Goal: Task Accomplishment & Management: Manage account settings

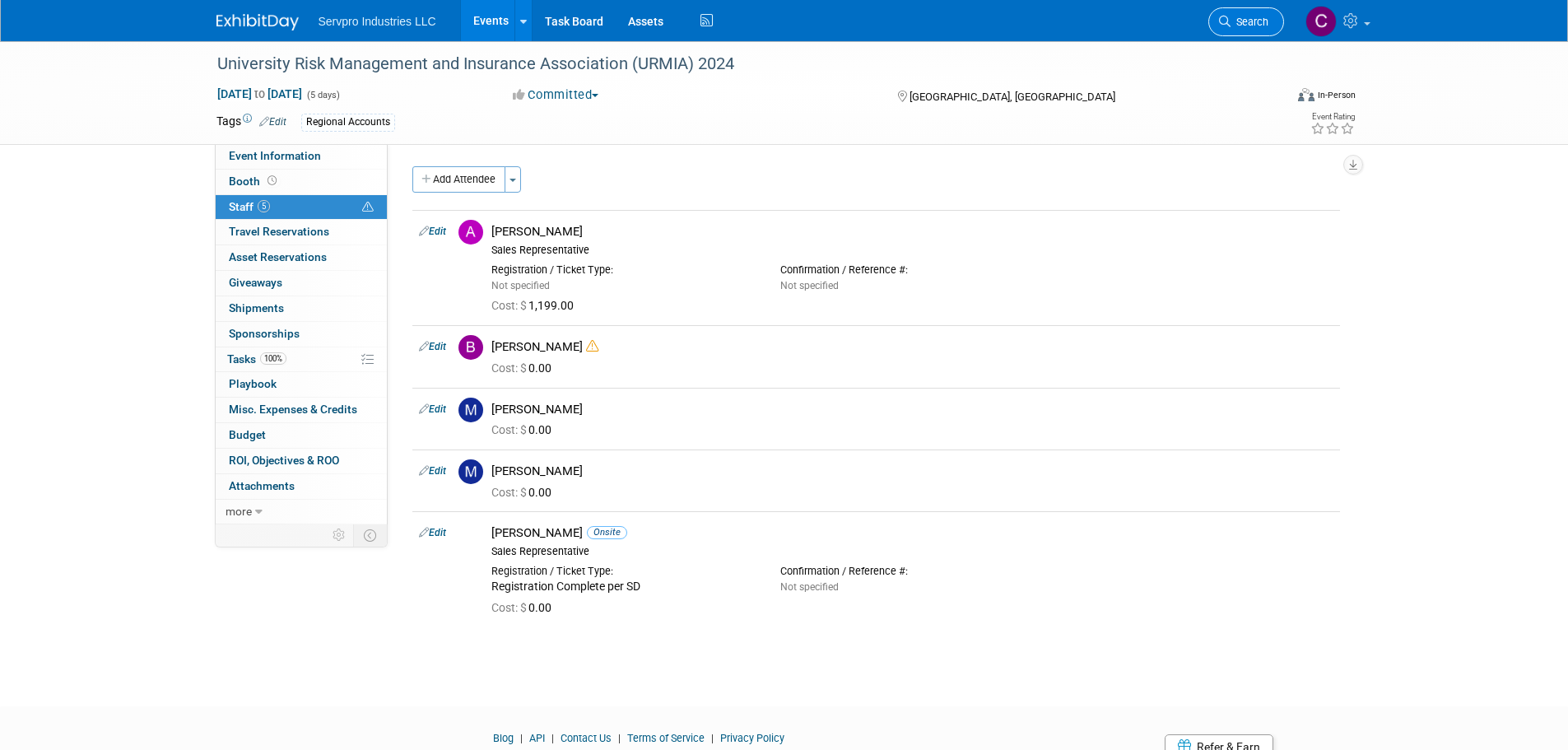
click at [1261, 18] on span "Search" at bounding box center [1249, 21] width 38 height 13
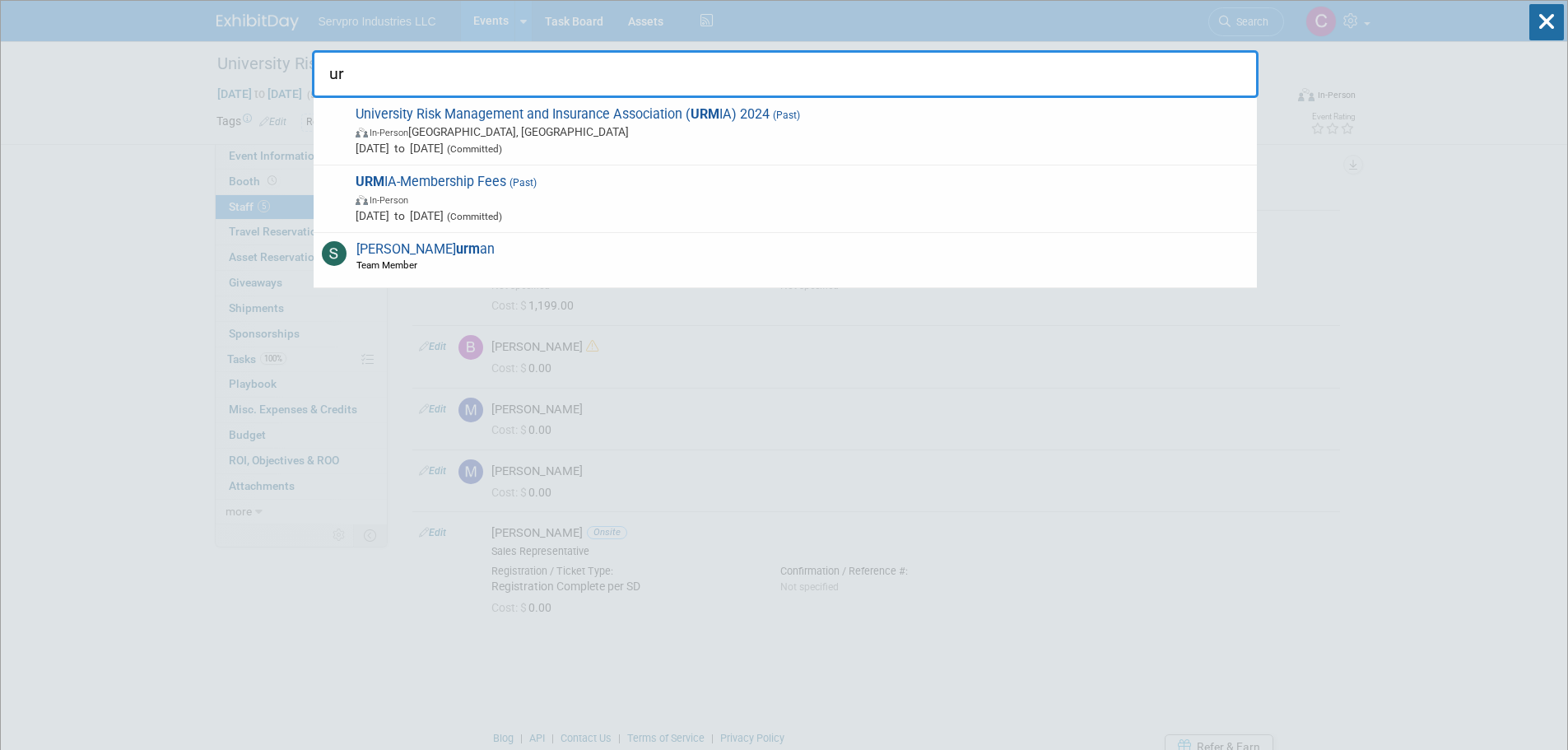
type input "u"
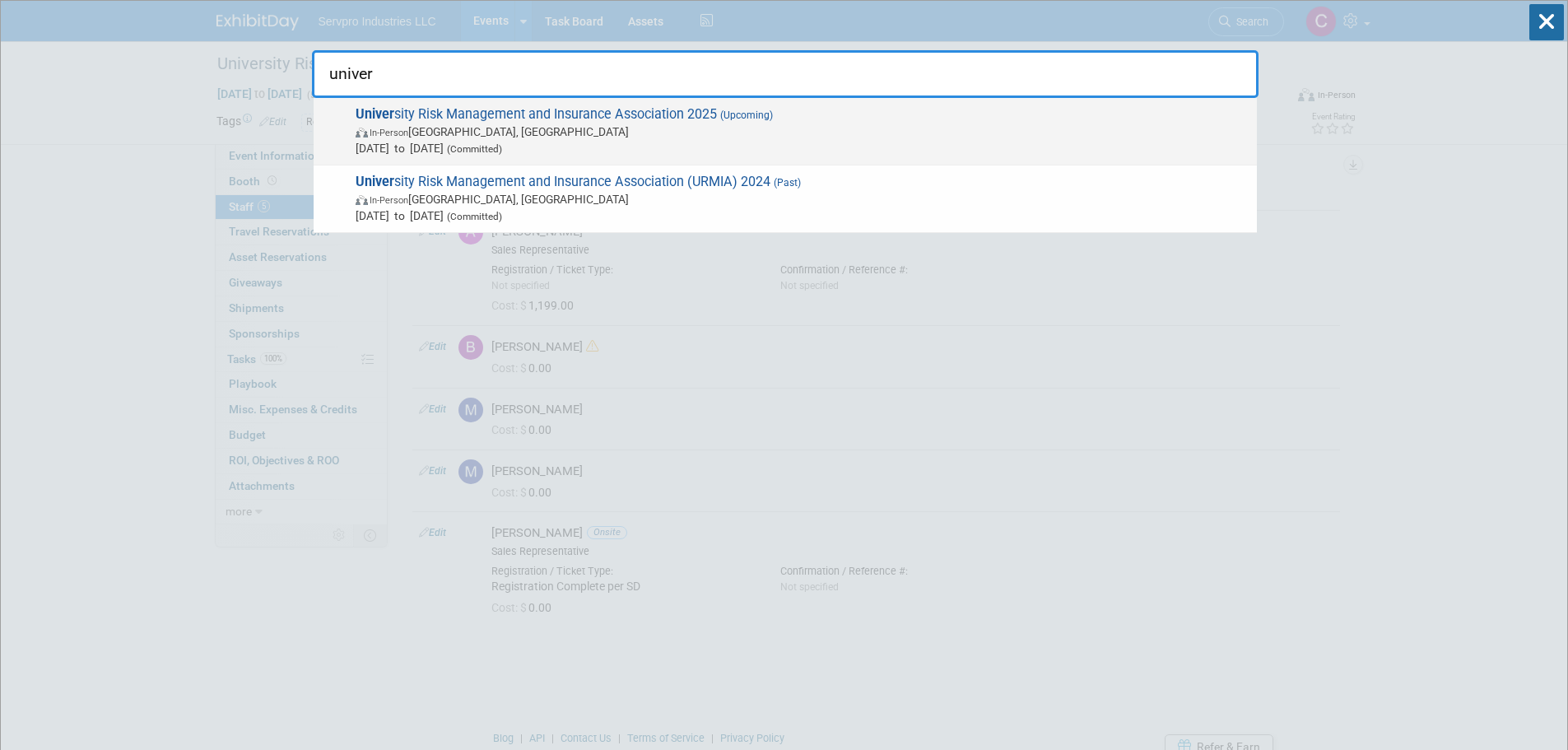
type input "univer"
click at [581, 140] on span "[DATE] to [DATE] (Committed)" at bounding box center [801, 148] width 893 height 16
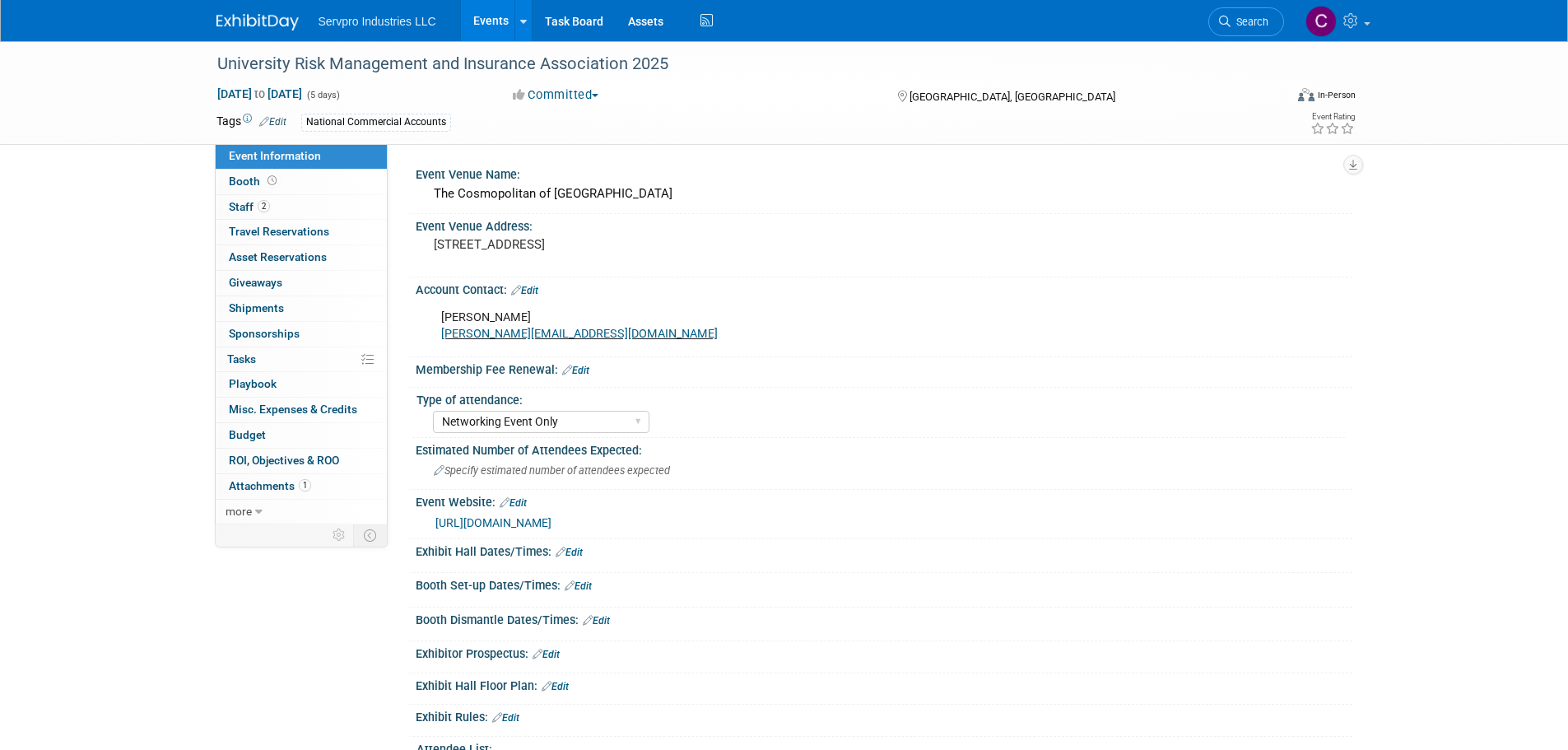
select select "Networking Event Only"
click at [280, 230] on span "Travel Reservations 0" at bounding box center [279, 230] width 100 height 13
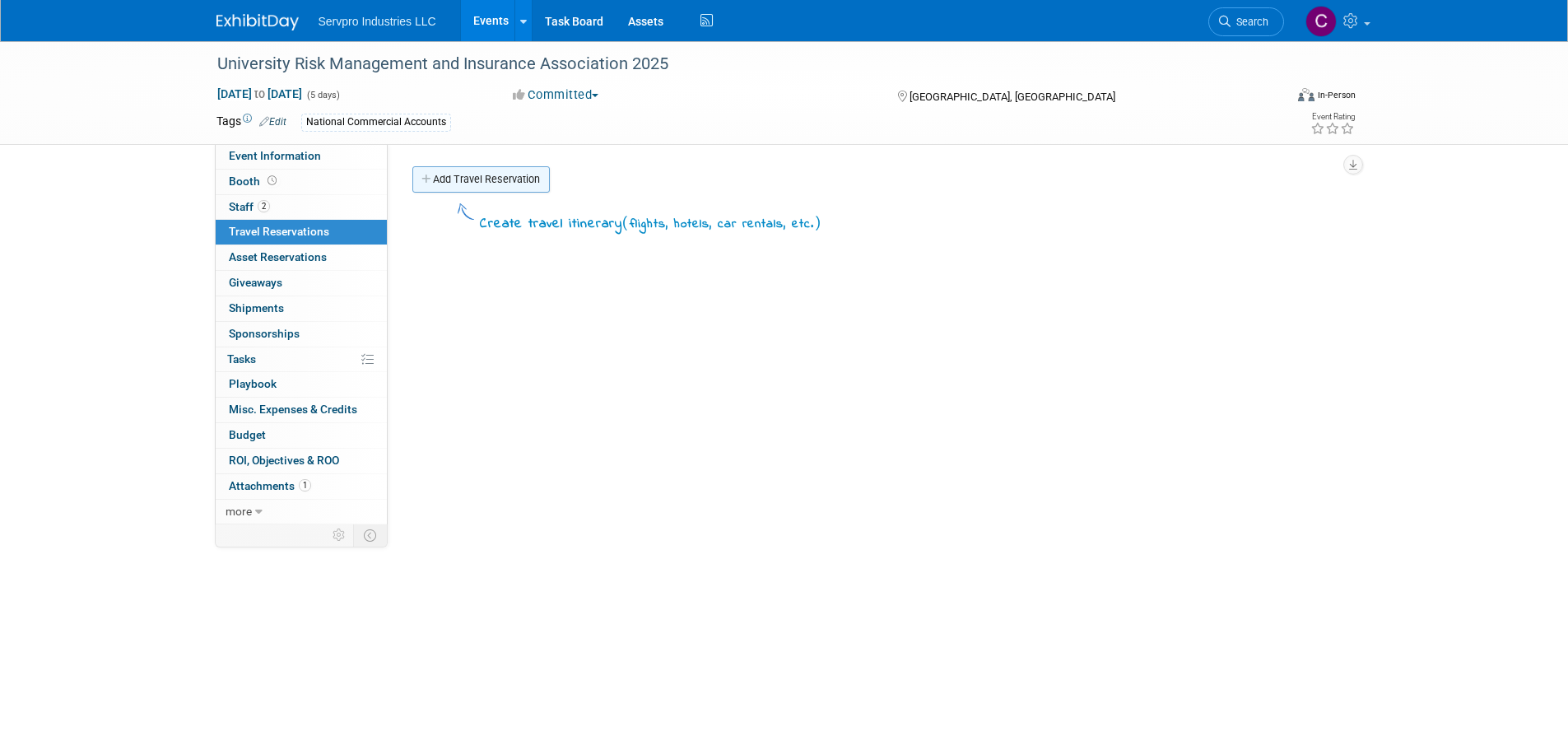
click at [456, 174] on link "Add Travel Reservation" at bounding box center [481, 179] width 138 height 26
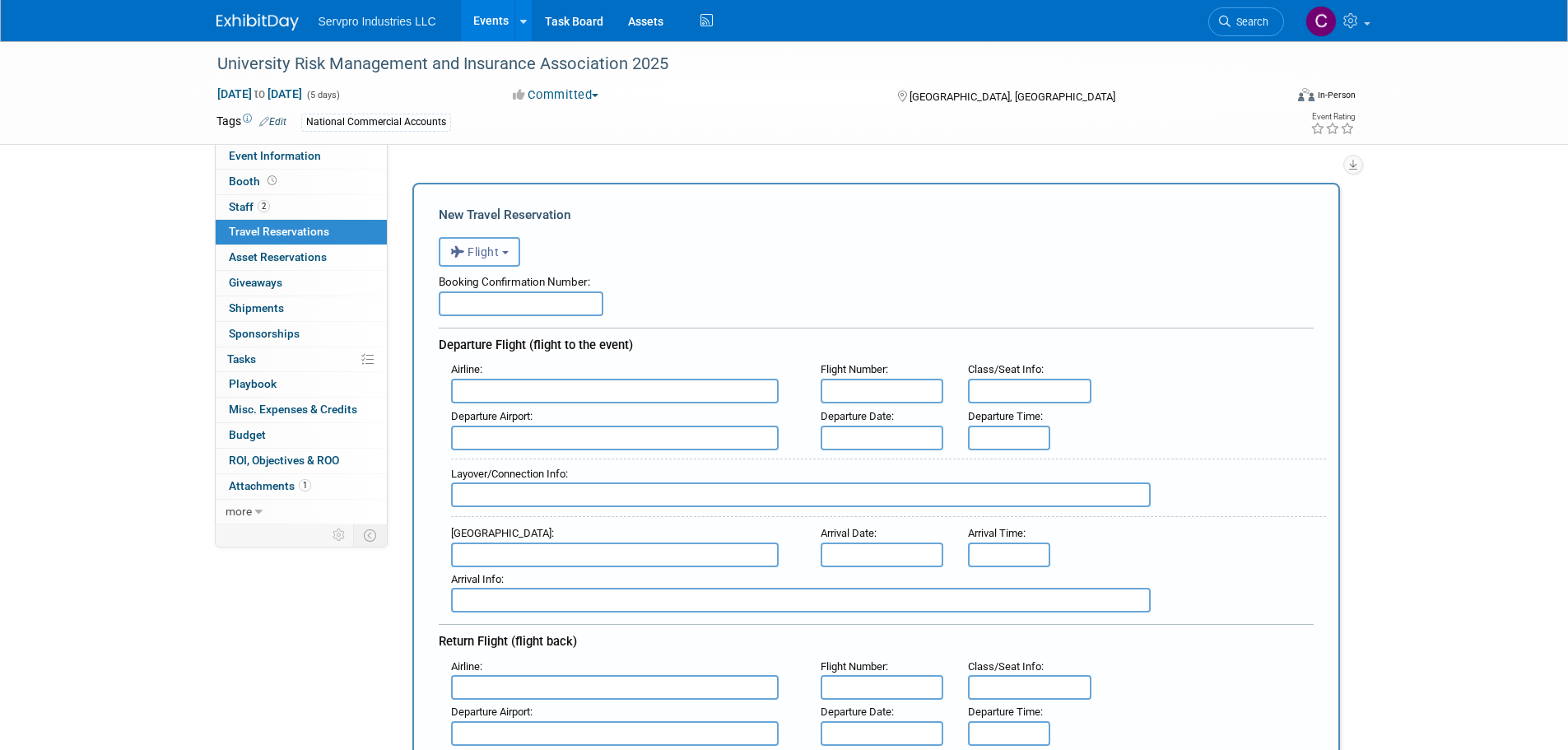
click at [489, 257] on span "Flight" at bounding box center [475, 252] width 49 height 13
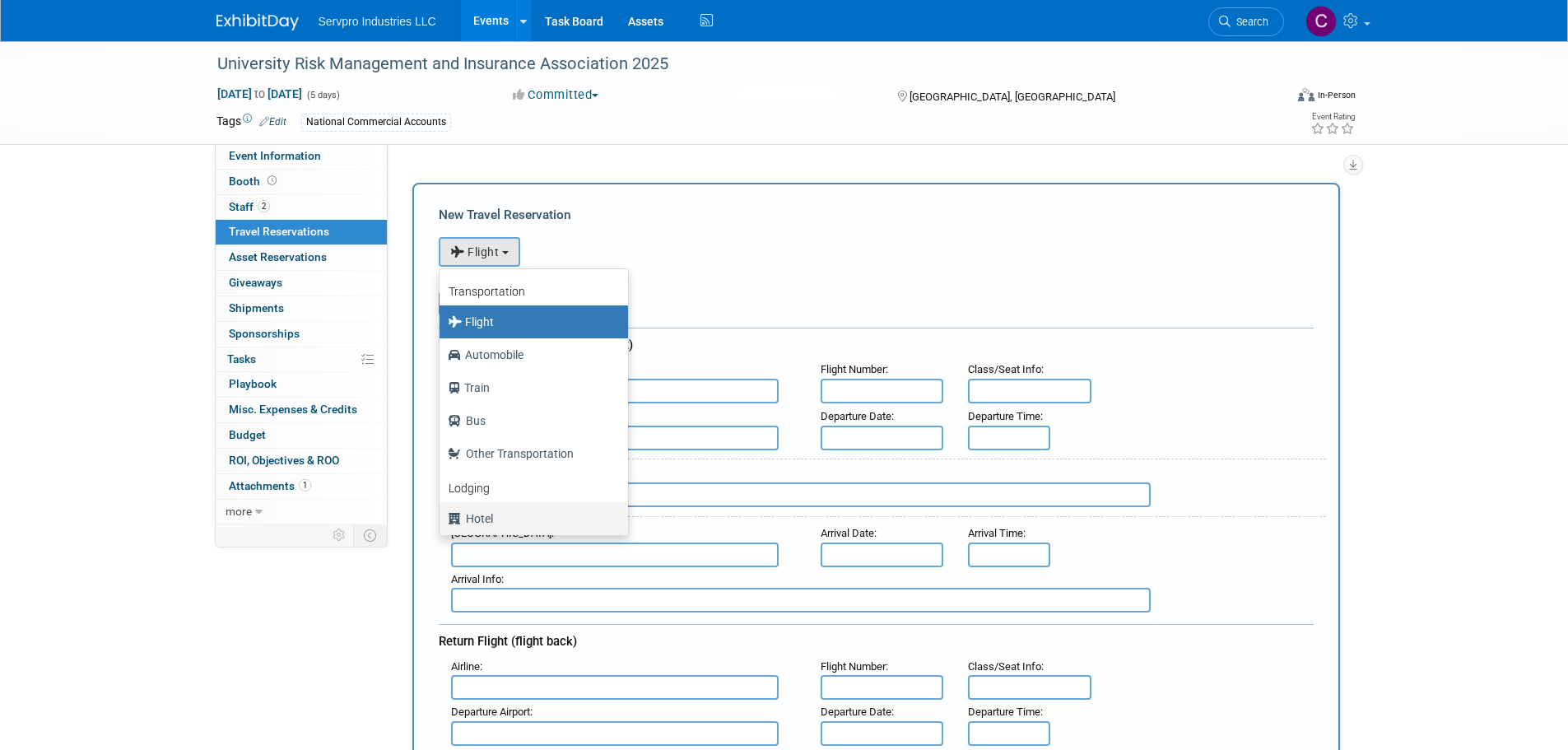
click at [476, 514] on label "Hotel" at bounding box center [529, 519] width 164 height 26
click at [442, 514] on input "Hotel" at bounding box center [436, 516] width 11 height 11
select select "6"
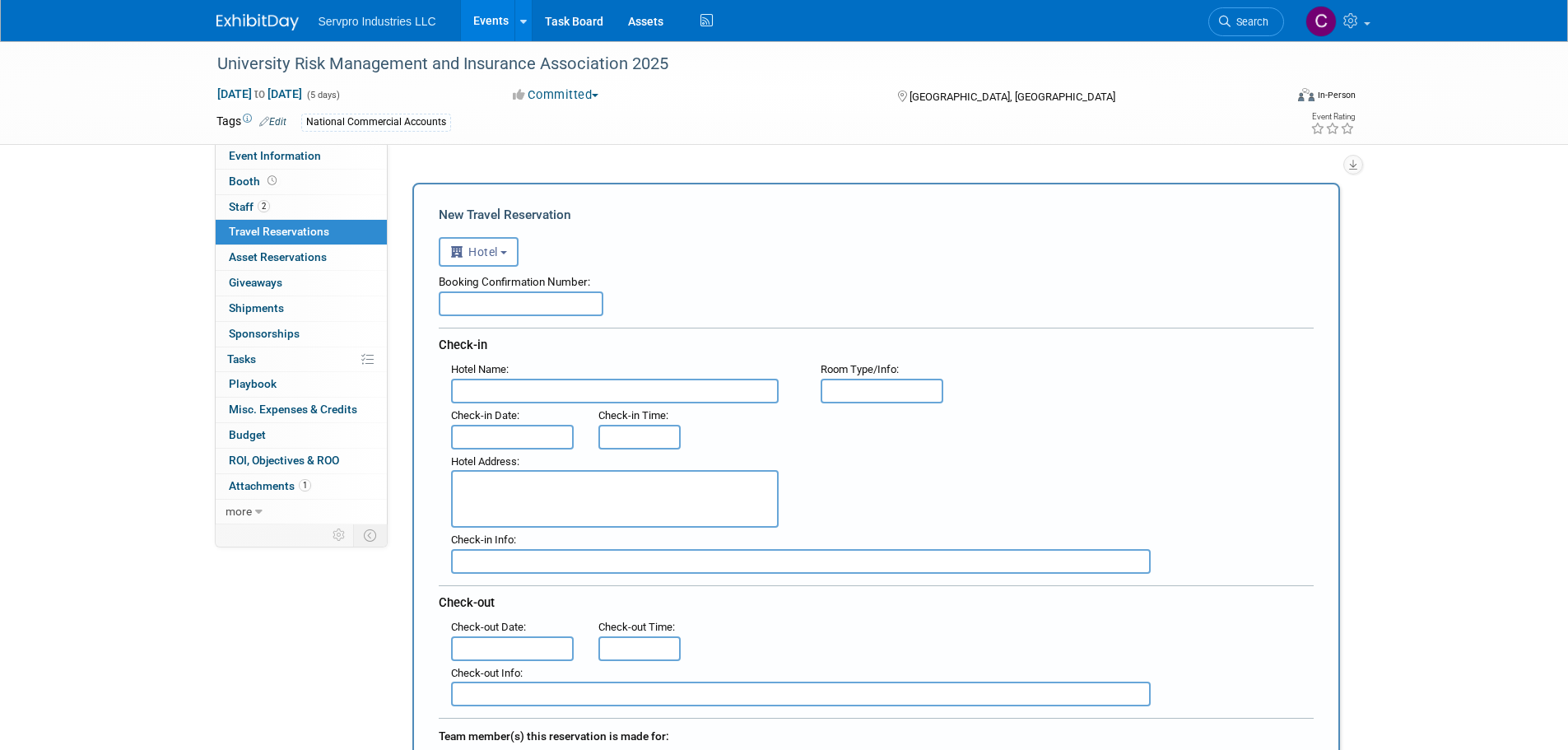
click at [487, 316] on input "text" at bounding box center [521, 304] width 165 height 25
paste input "5312815295"
type input "5312815295"
click at [481, 384] on input "text" at bounding box center [614, 390] width 327 height 25
type input "Paris"
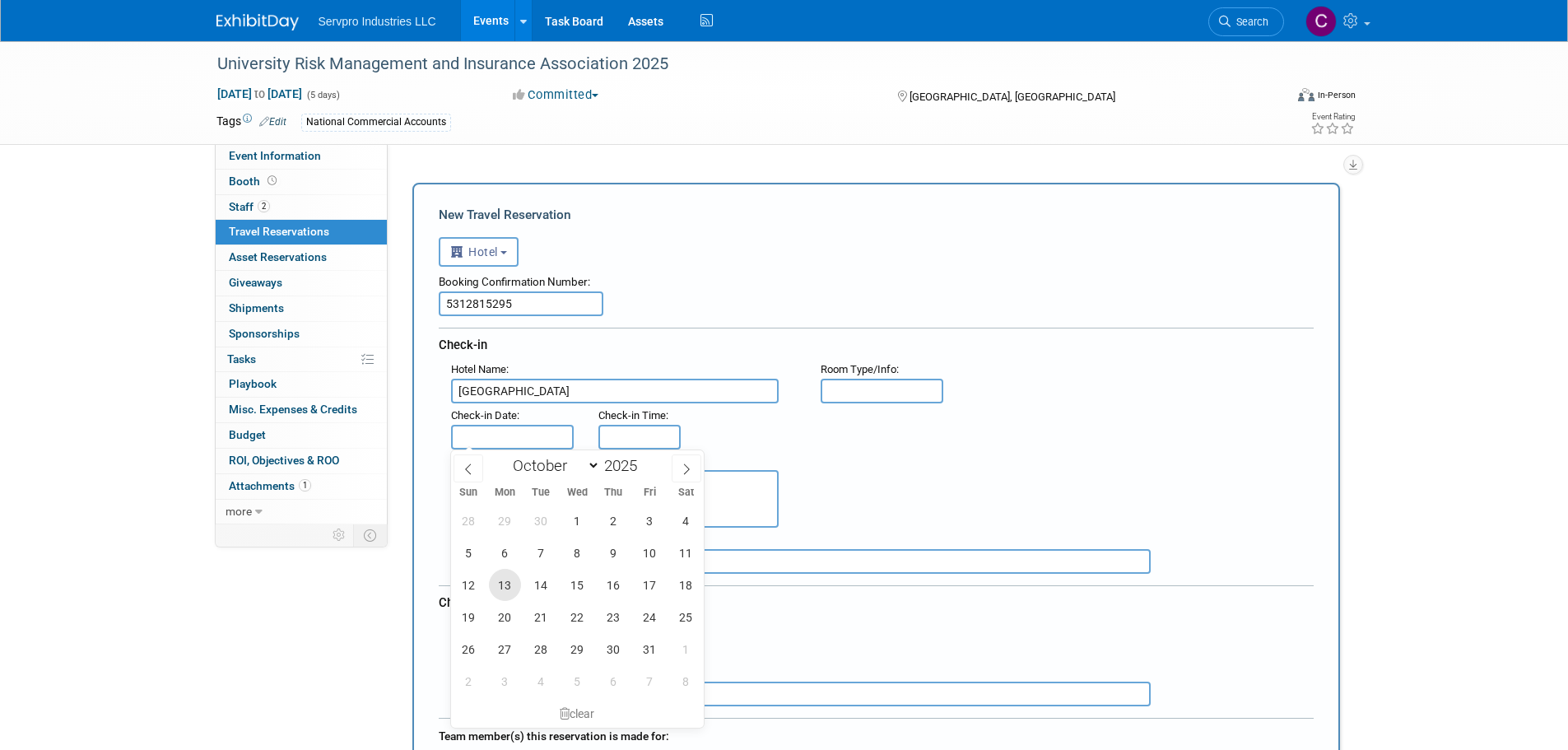
click at [518, 587] on span "13" at bounding box center [505, 585] width 32 height 32
type input "Oct 13, 2025"
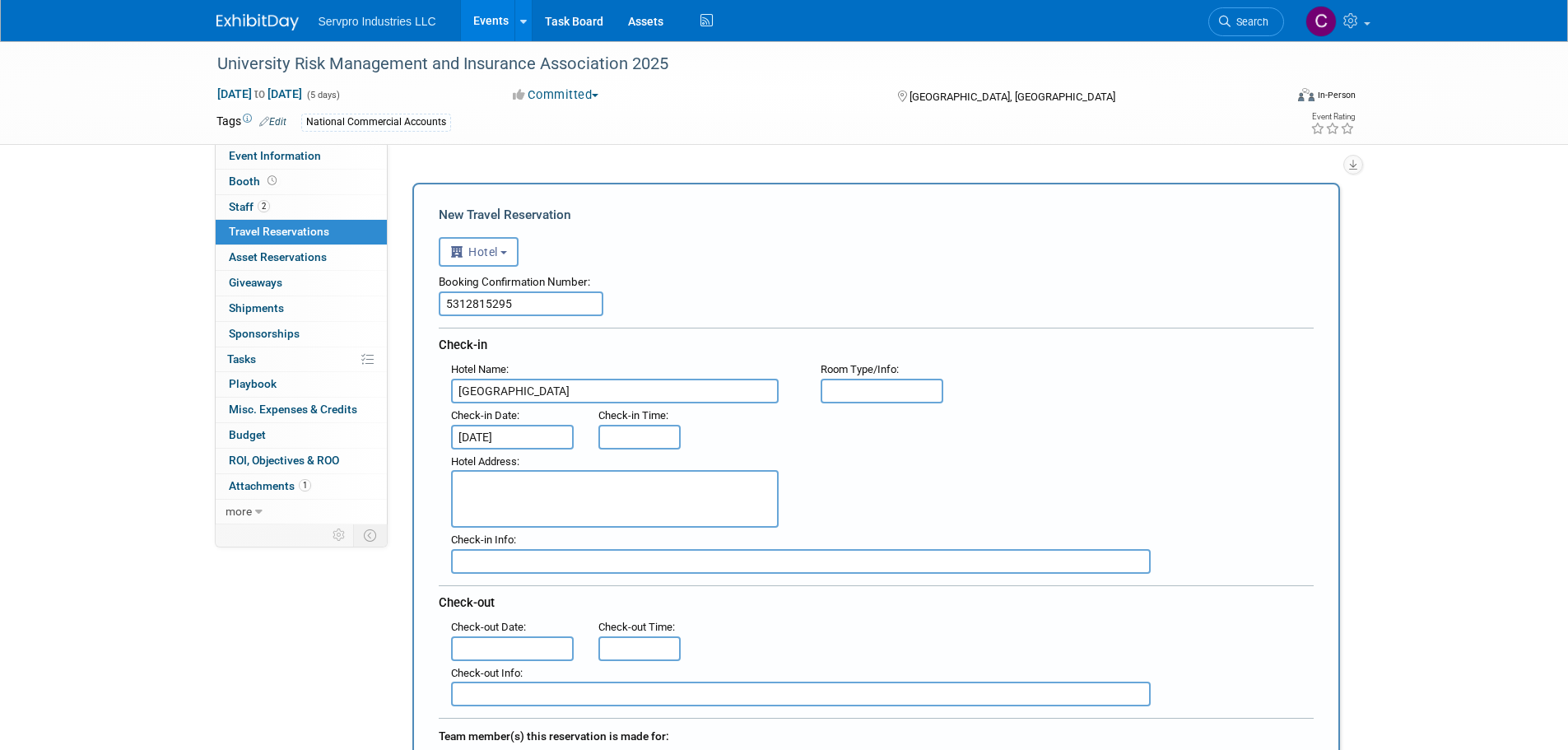
click at [478, 642] on input "text" at bounding box center [512, 649] width 123 height 25
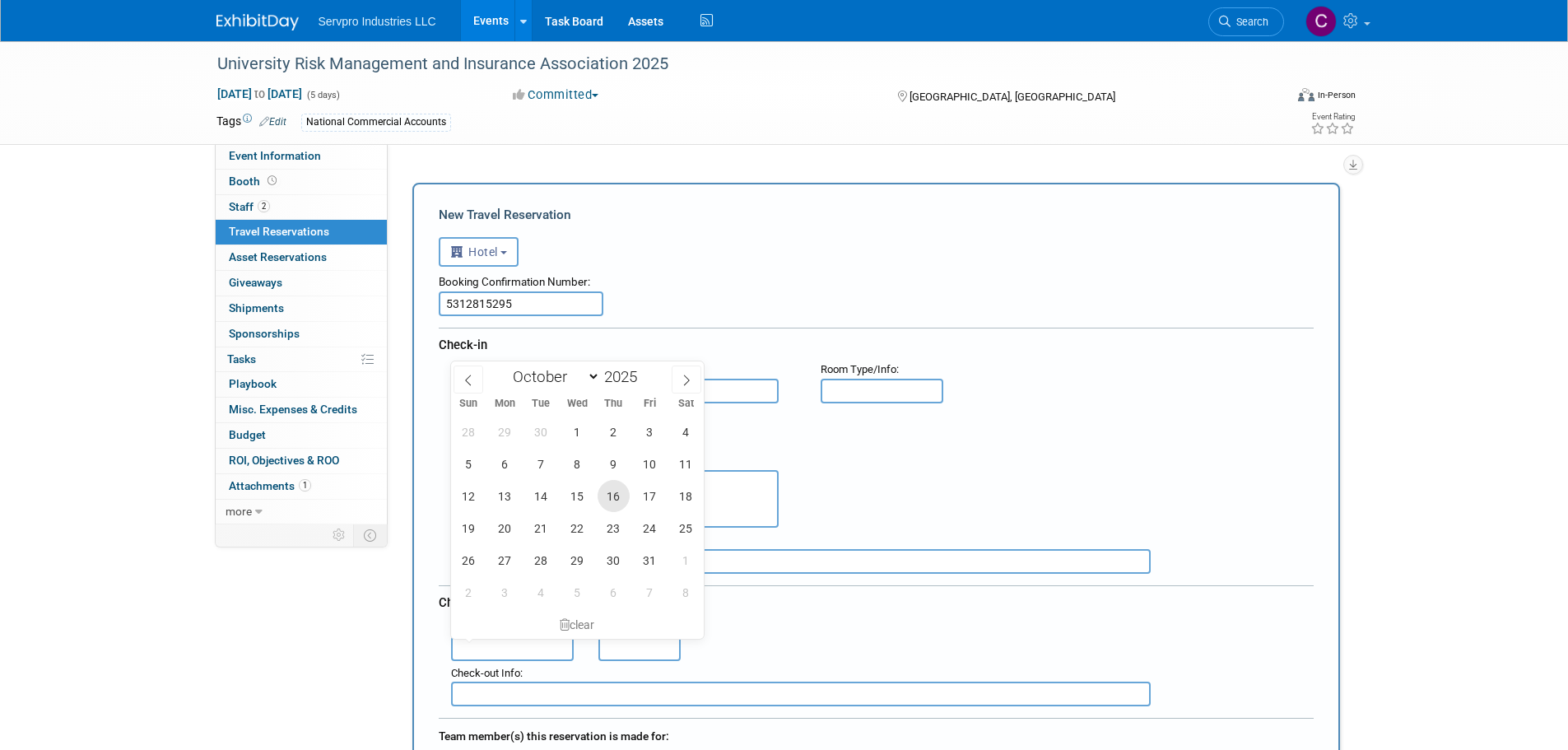
click at [614, 495] on span "16" at bounding box center [614, 497] width 32 height 32
type input "Oct 16, 2025"
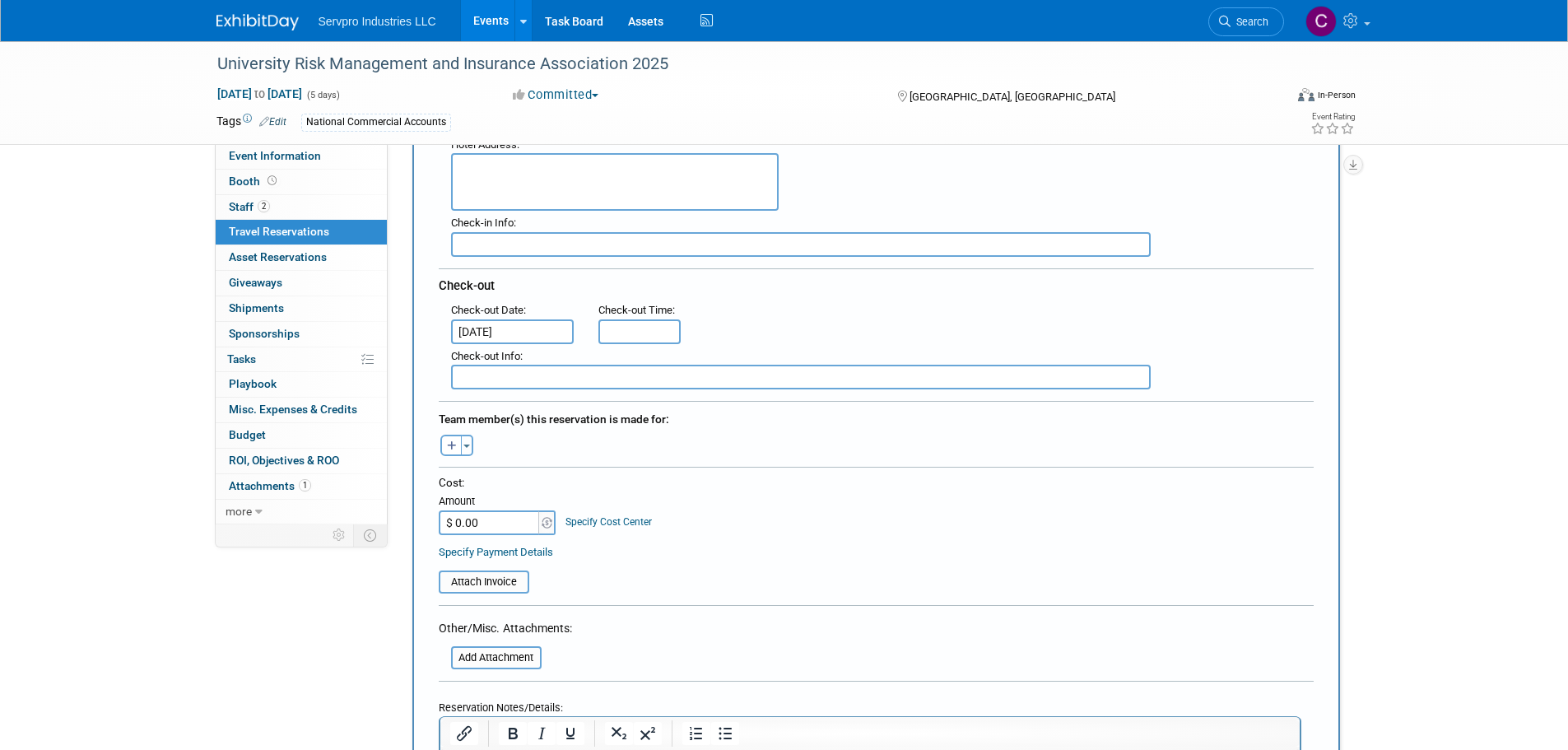
scroll to position [323, 0]
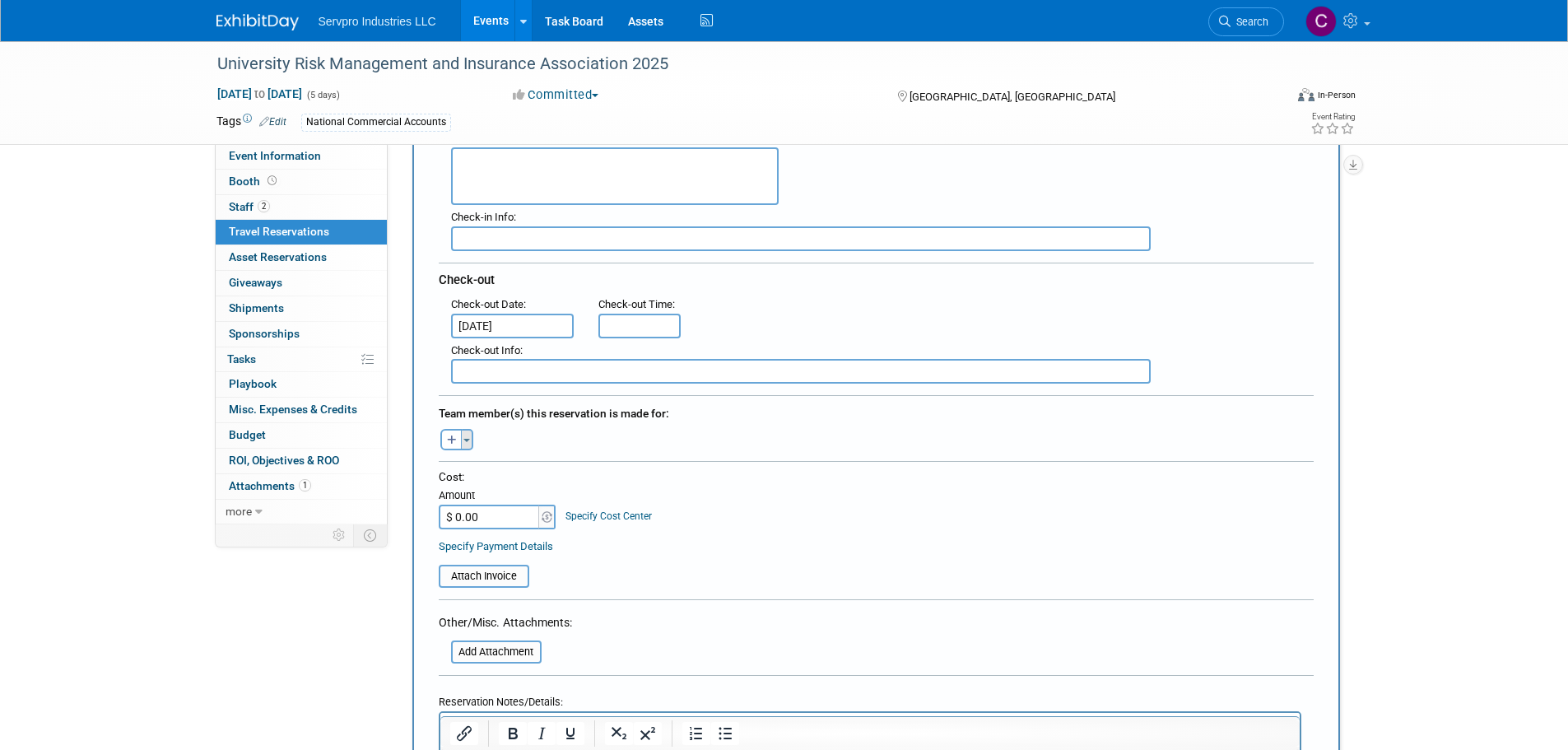
click at [468, 434] on button "Toggle Dropdown" at bounding box center [467, 440] width 13 height 21
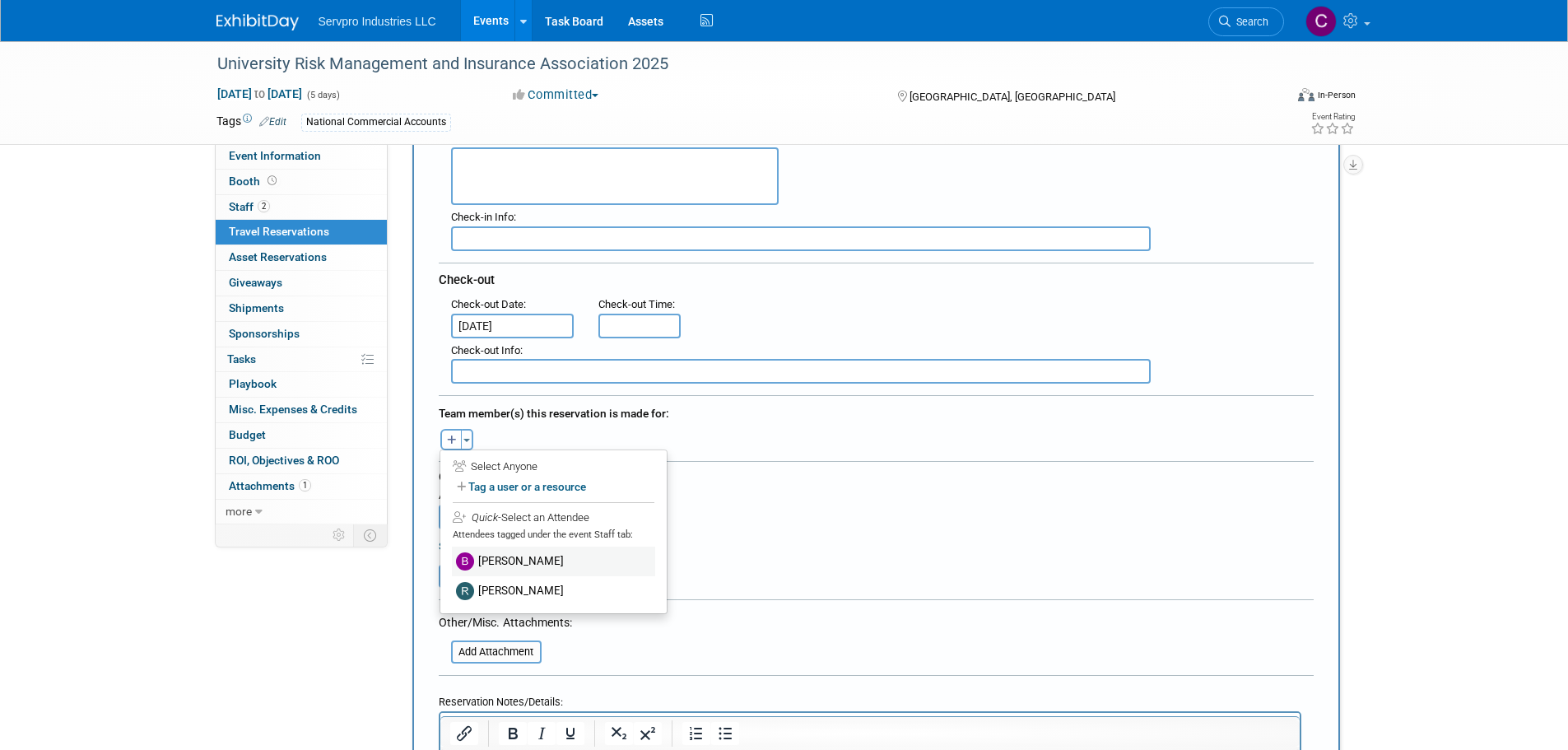
click at [481, 562] on label "[PERSON_NAME]" at bounding box center [553, 561] width 203 height 30
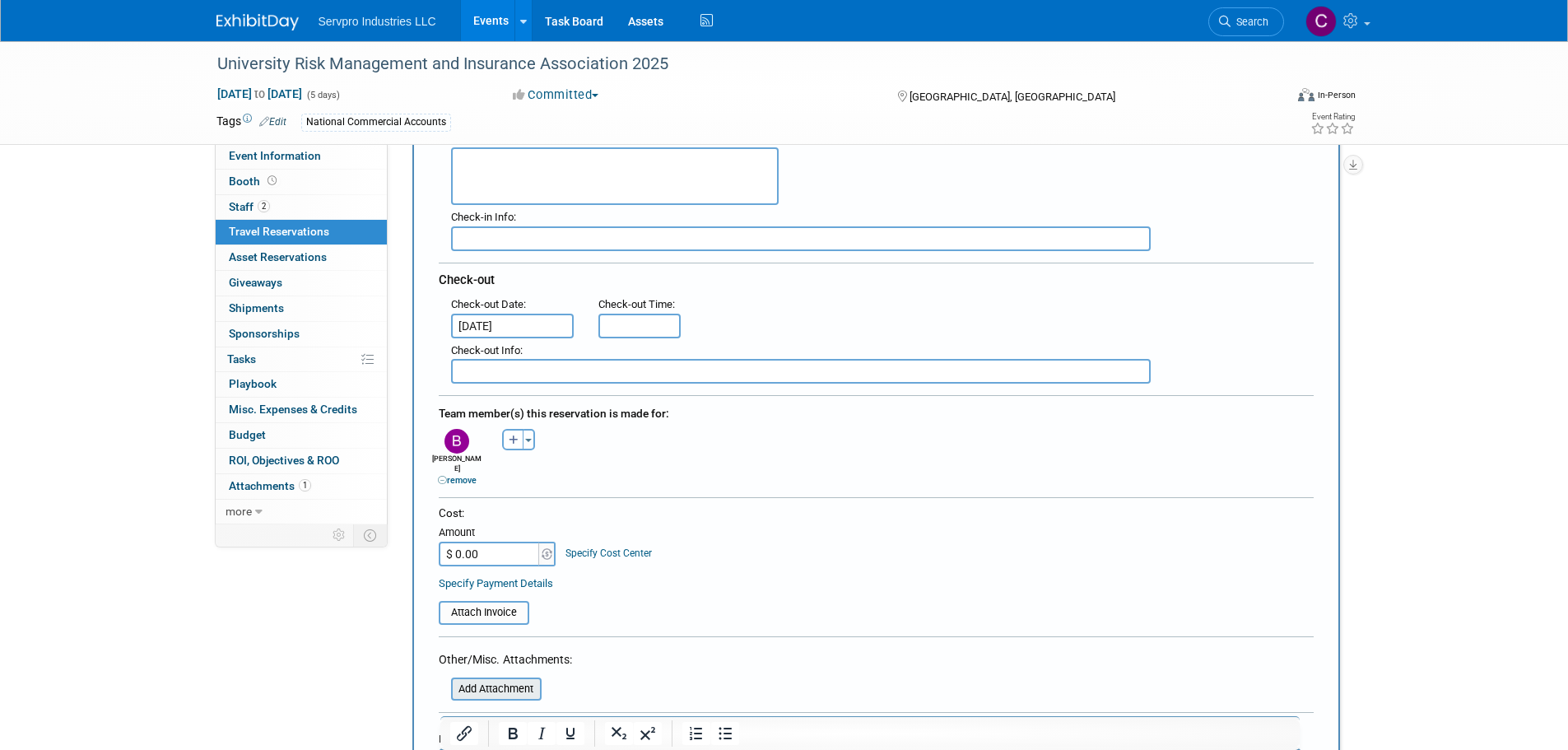
click at [492, 679] on input "file" at bounding box center [442, 689] width 195 height 20
click at [493, 603] on input "file" at bounding box center [429, 612] width 195 height 20
click at [500, 603] on input "file" at bounding box center [429, 612] width 195 height 20
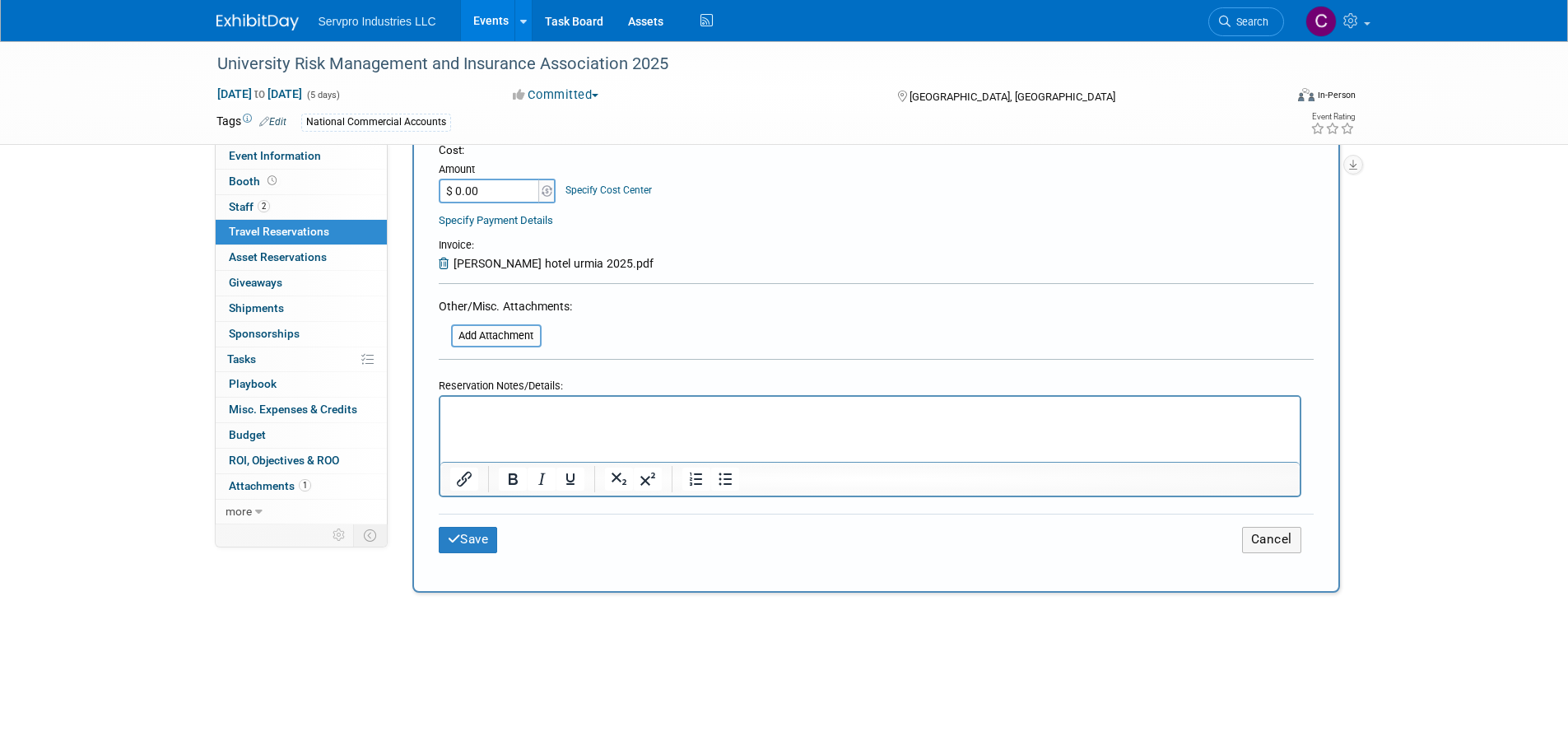
scroll to position [707, 0]
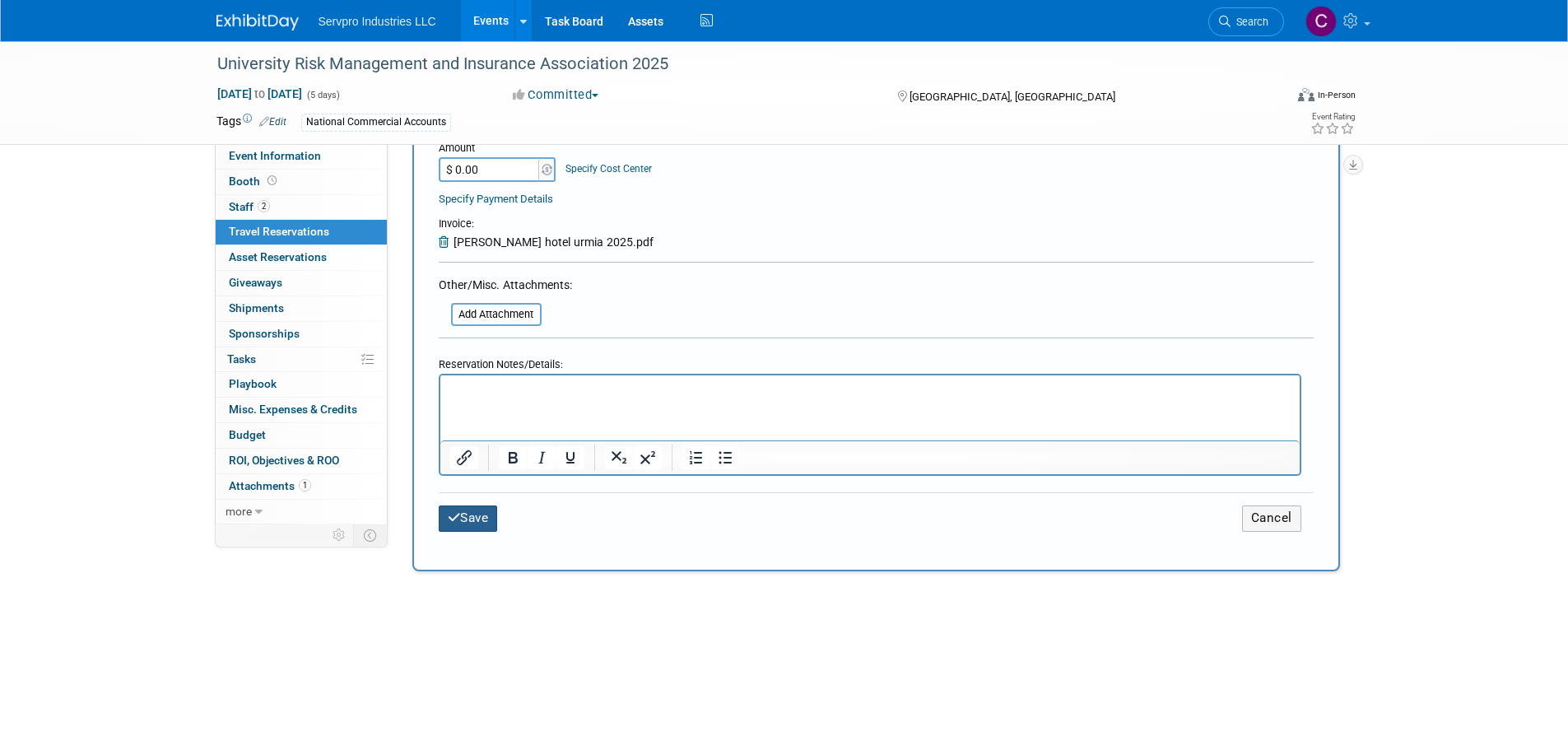
click at [471, 510] on button "Save" at bounding box center [468, 519] width 59 height 26
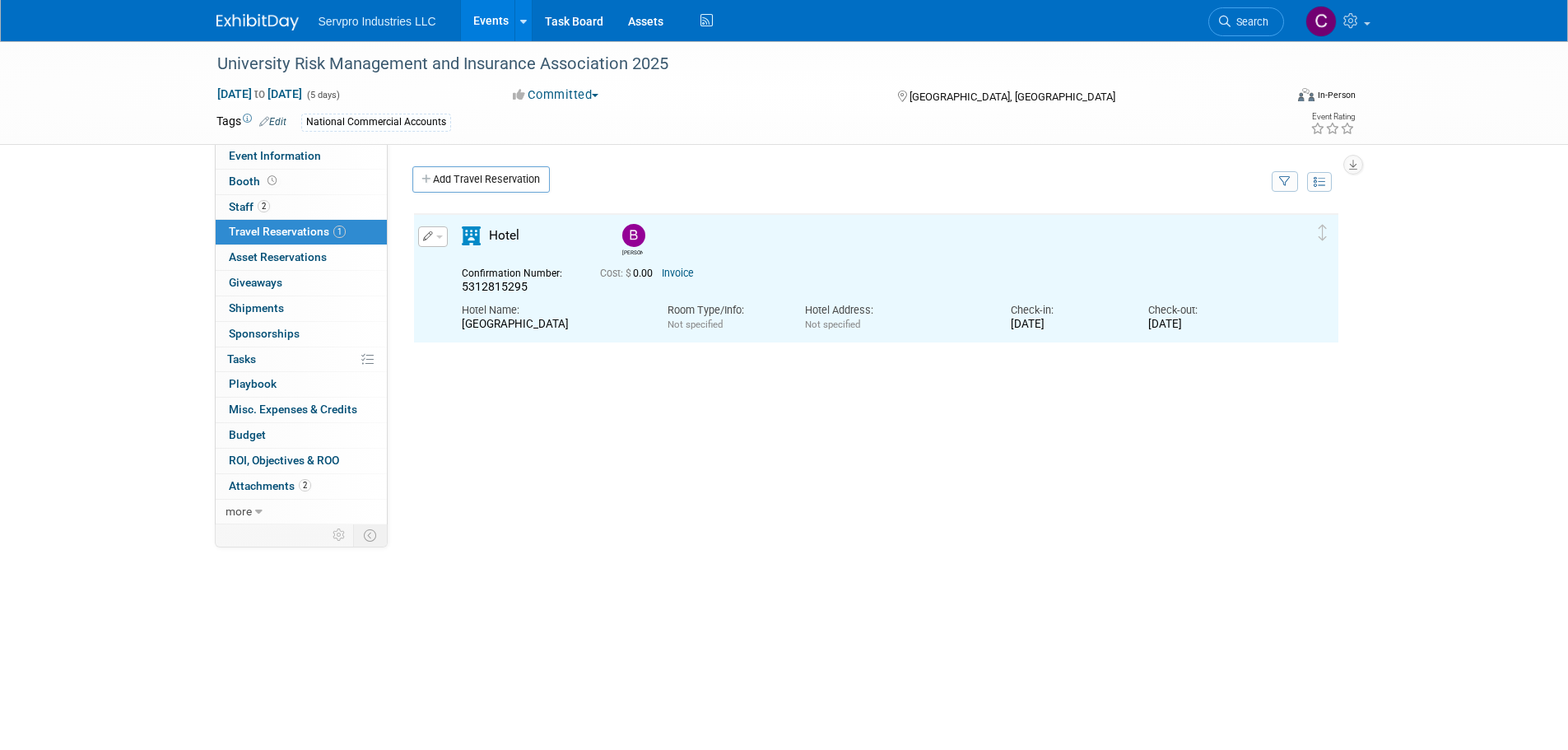
scroll to position [0, 0]
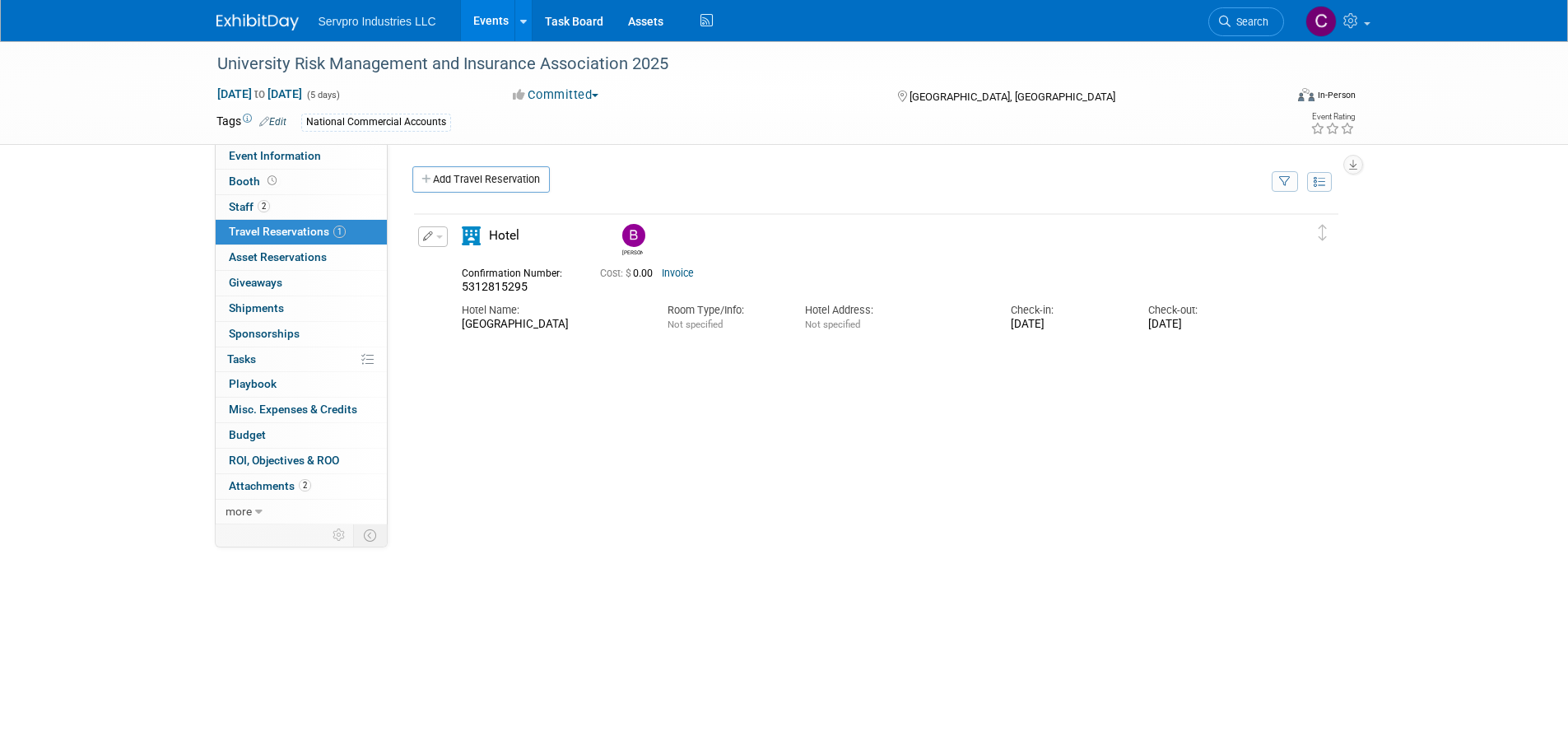
click at [434, 235] on button "button" at bounding box center [433, 236] width 30 height 20
click at [447, 270] on button "Edit Reservation" at bounding box center [489, 265] width 139 height 24
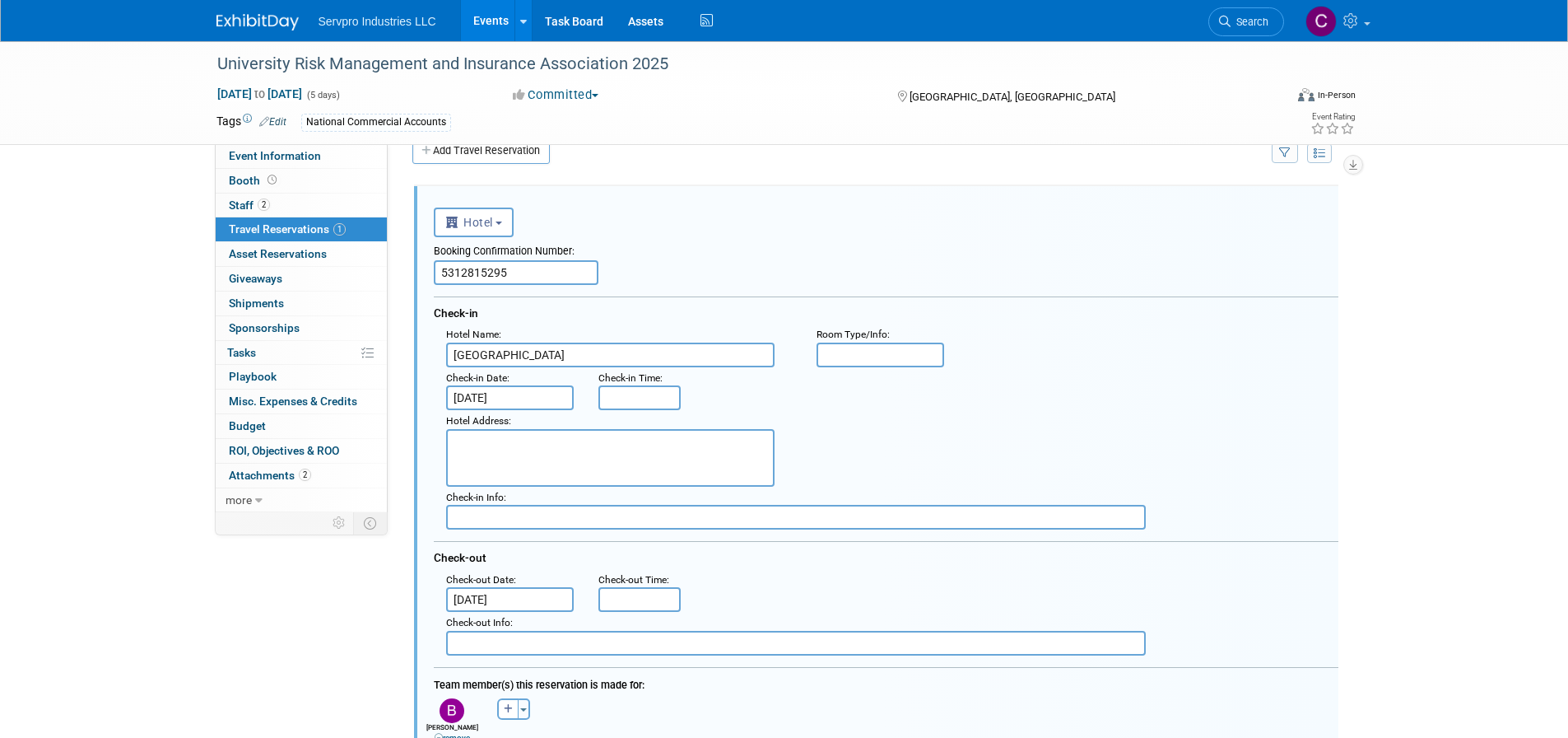
click at [461, 436] on textarea at bounding box center [610, 458] width 328 height 58
paste textarea "3655 Las Vegas Boulevard South, Las Vegas, 89109"
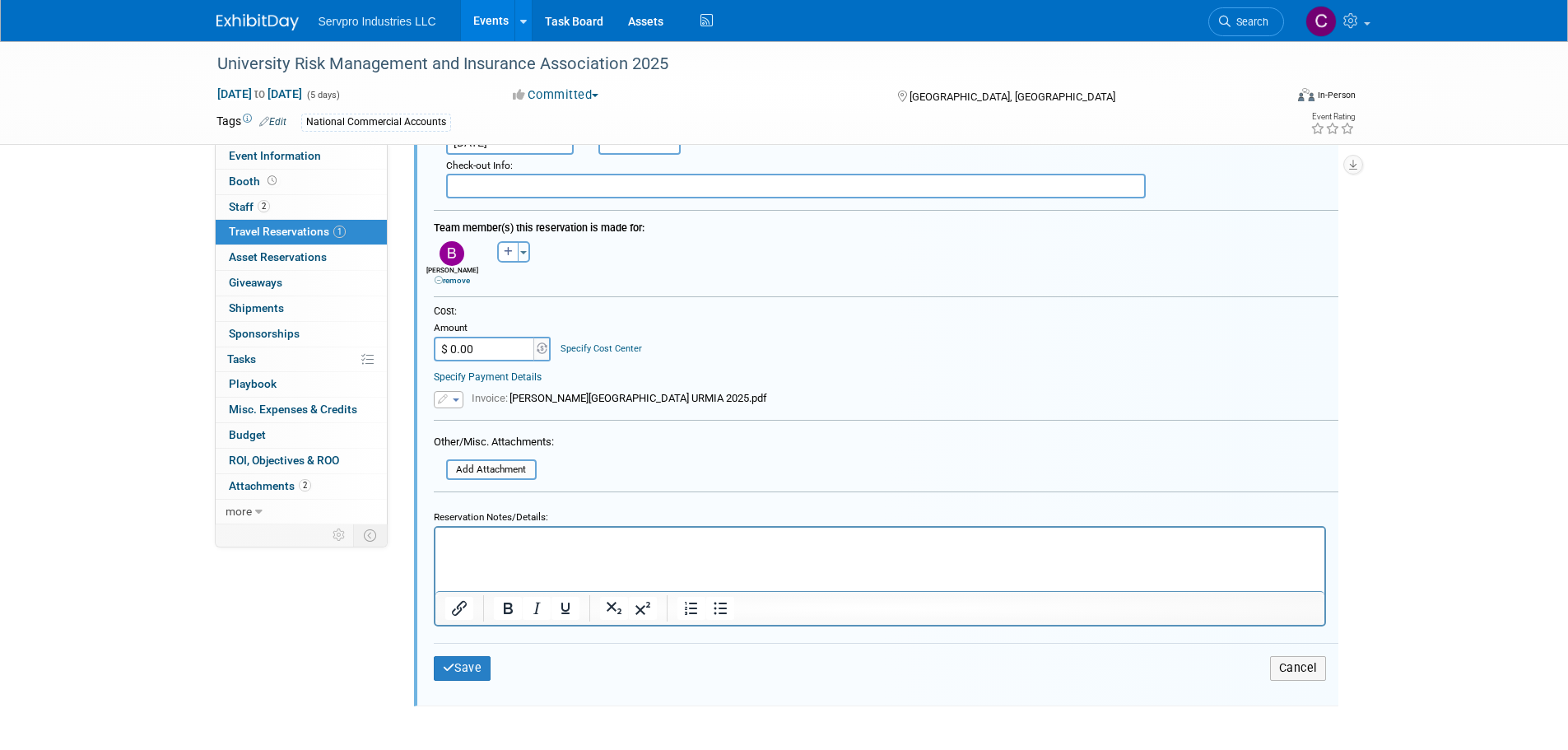
scroll to position [519, 0]
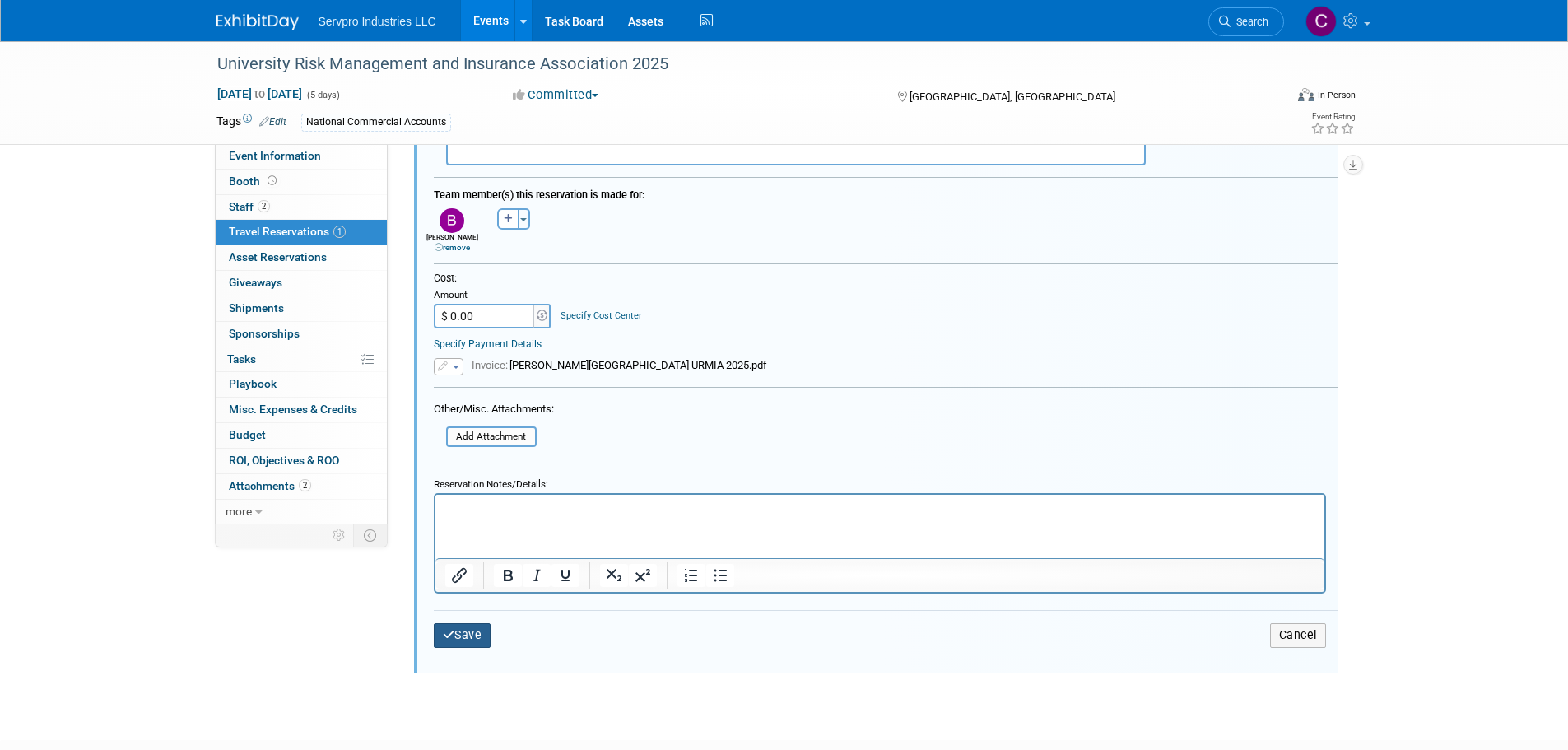
type textarea "3655 Las Vegas Boulevard South, Las Vegas, 89109"
click at [481, 635] on button "Save" at bounding box center [462, 635] width 58 height 24
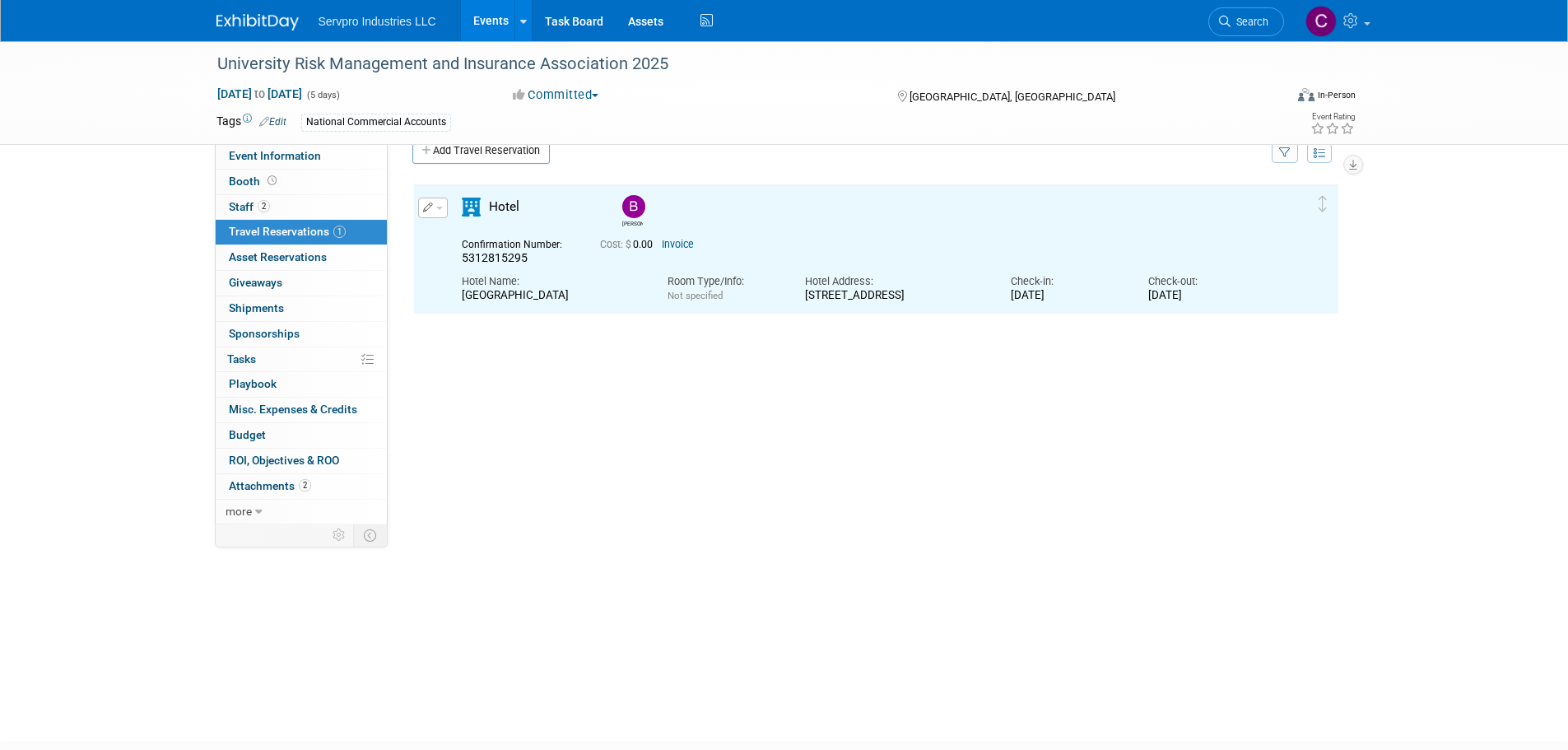
scroll to position [0, 0]
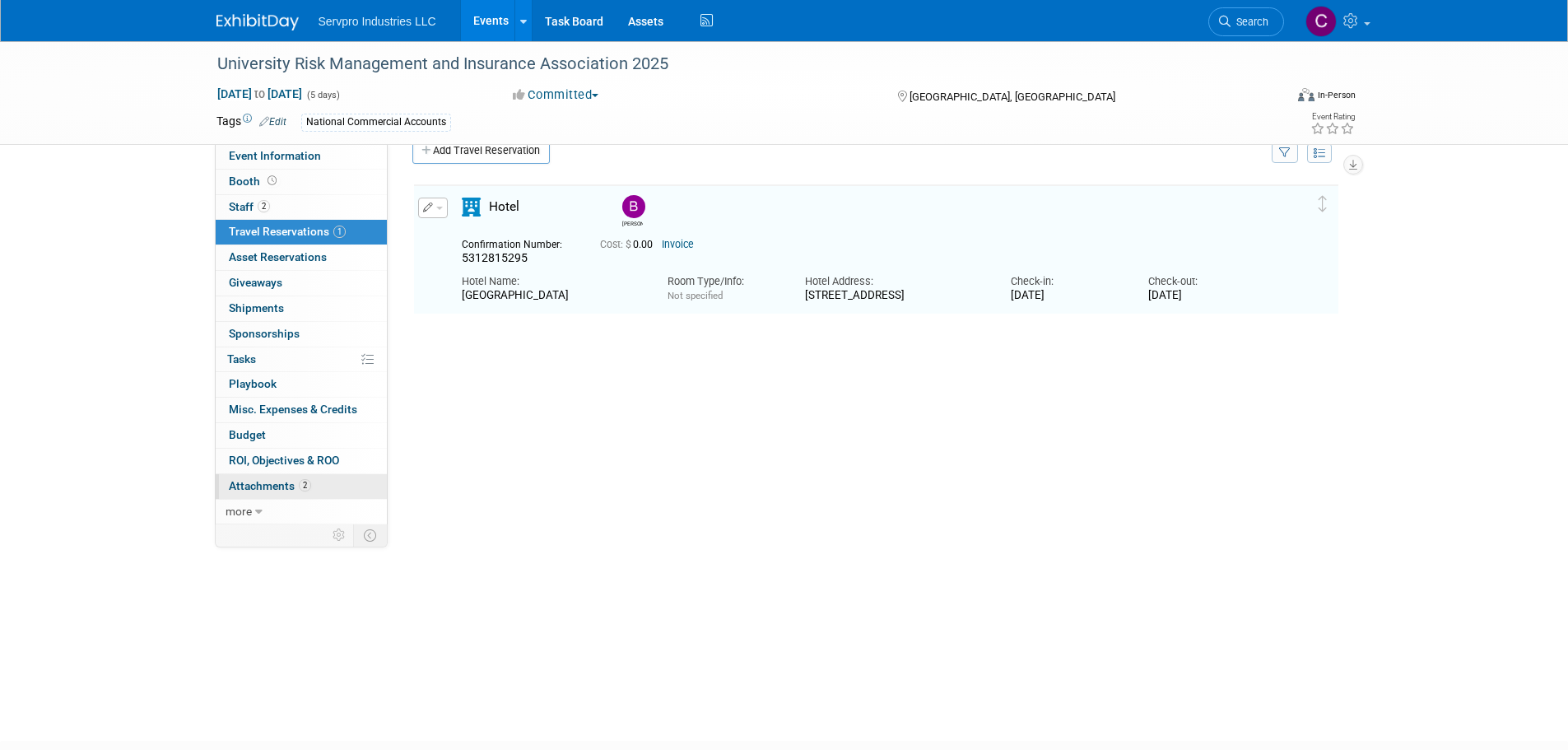
click at [262, 480] on span "Attachments 2" at bounding box center [269, 486] width 82 height 13
